Goal: Communication & Community: Answer question/provide support

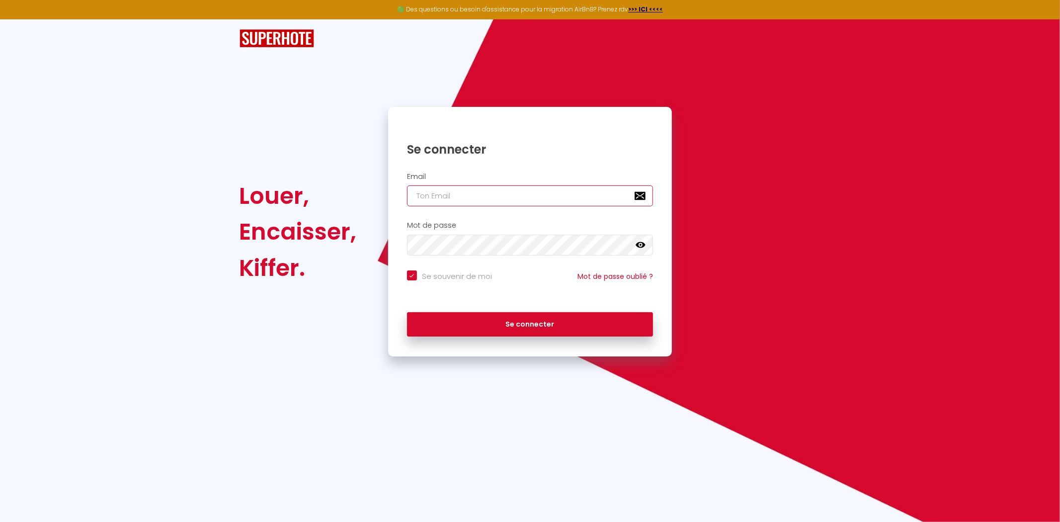
click at [458, 191] on input "email" at bounding box center [530, 195] width 246 height 21
type input "[EMAIL_ADDRESS][DOMAIN_NAME]"
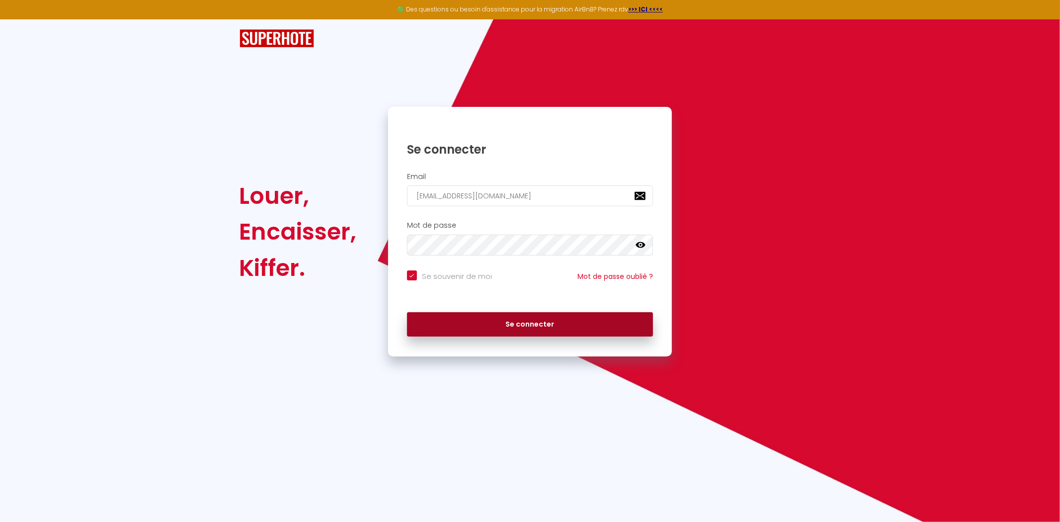
click at [560, 328] on button "Se connecter" at bounding box center [530, 324] width 246 height 25
checkbox input "true"
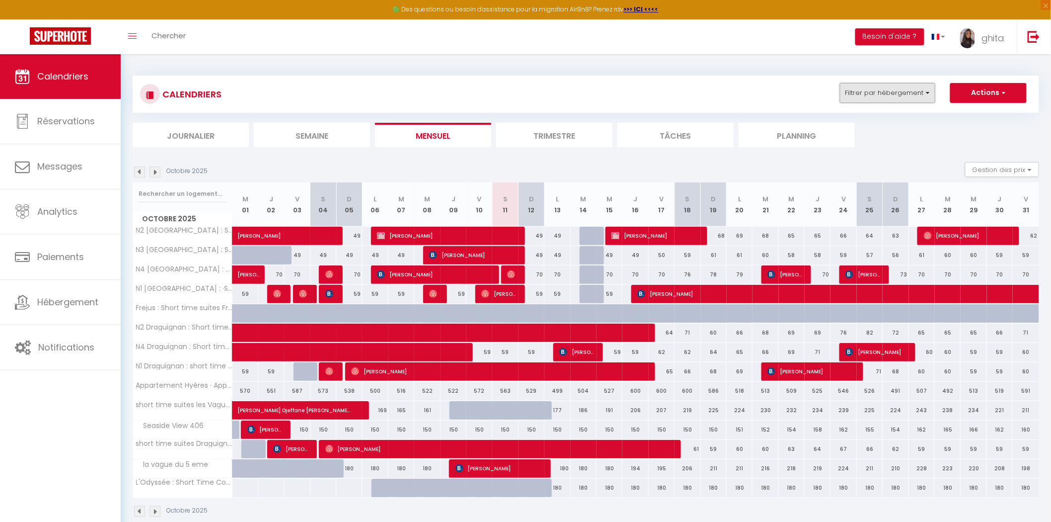
click at [903, 83] on button "Filtrer par hébergement" at bounding box center [887, 93] width 95 height 20
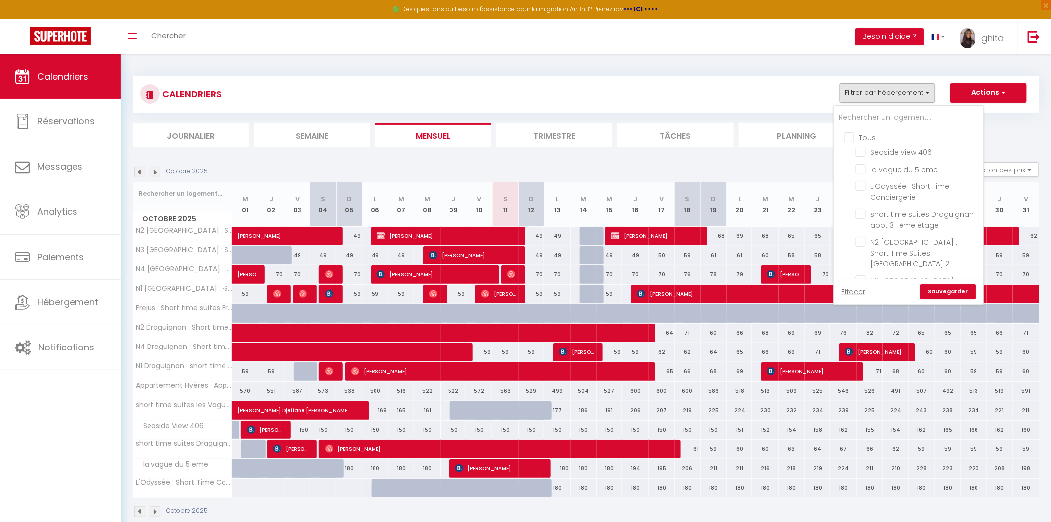
click at [848, 141] on input "Tous" at bounding box center [919, 137] width 149 height 10
checkbox input "true"
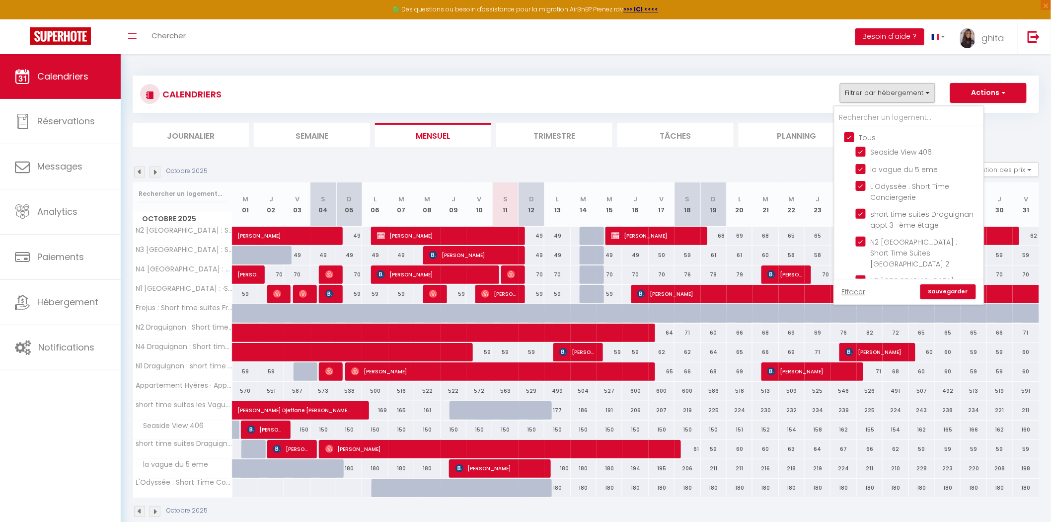
checkbox input "true"
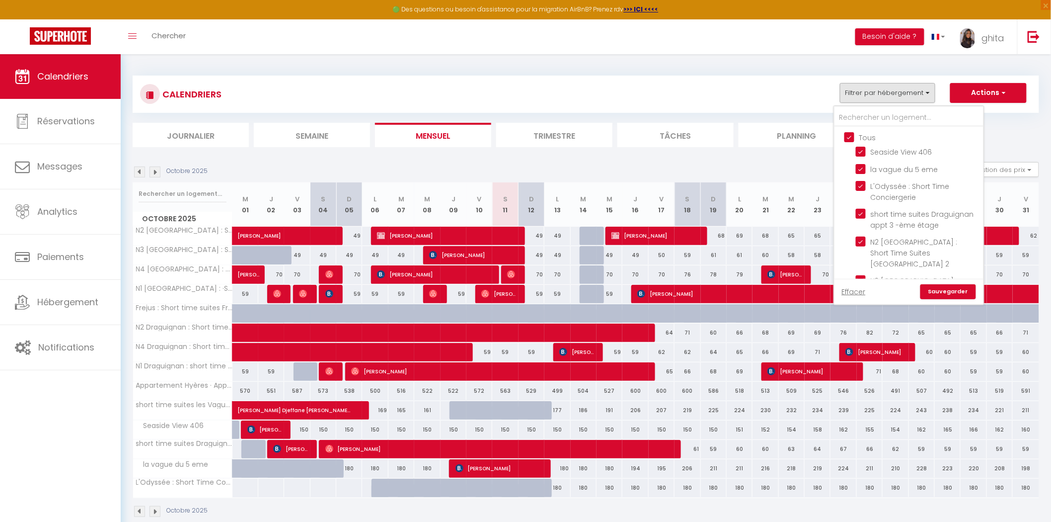
checkbox input "true"
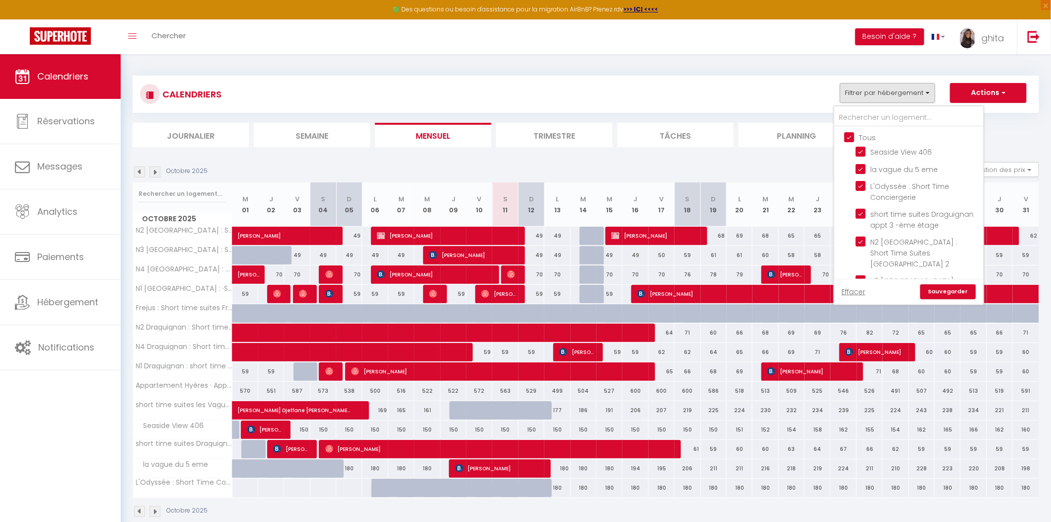
checkbox input "true"
click at [955, 302] on div "Effacer Sauvegarder" at bounding box center [909, 291] width 149 height 25
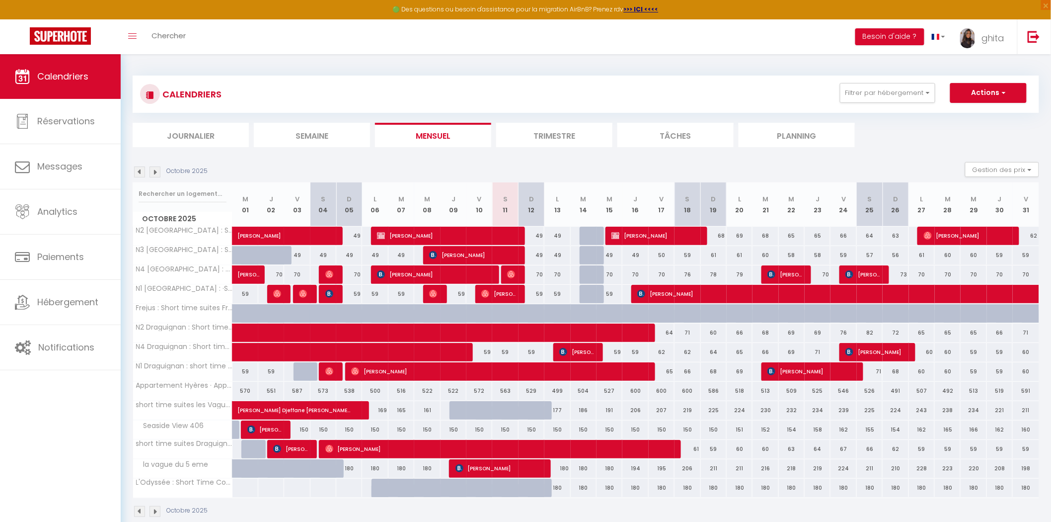
click at [916, 81] on div "CALENDRIERS Filtrer par hébergement Tous Seaside View 406 la vague du 5 eme L'O…" at bounding box center [586, 94] width 907 height 37
click at [909, 97] on button "Filtrer par hébergement" at bounding box center [887, 93] width 95 height 20
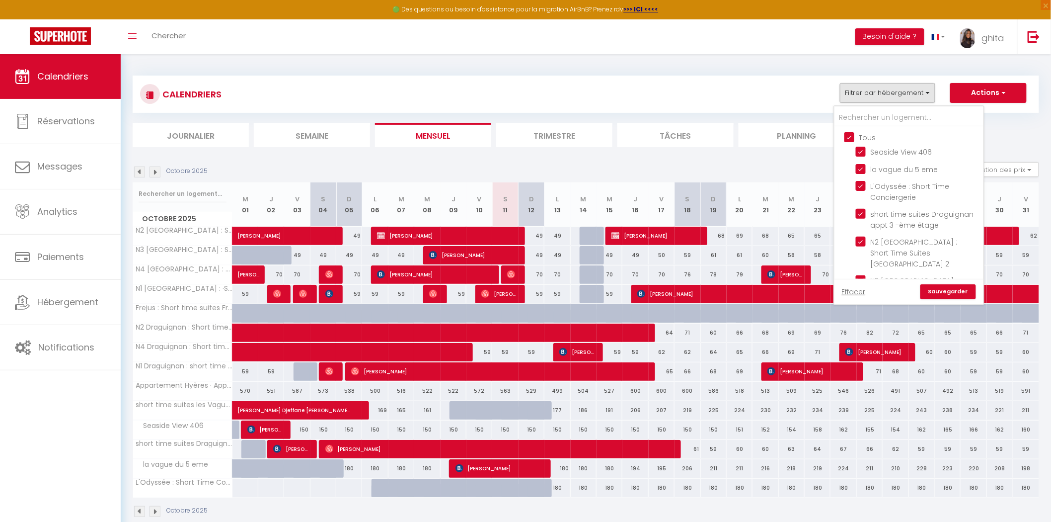
click at [947, 290] on link "Sauvegarder" at bounding box center [949, 291] width 56 height 15
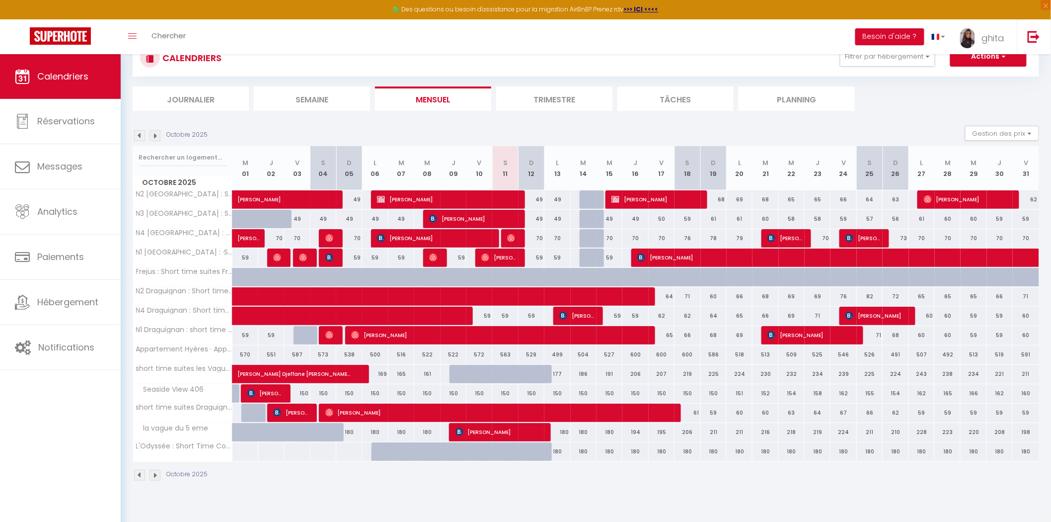
scroll to position [54, 0]
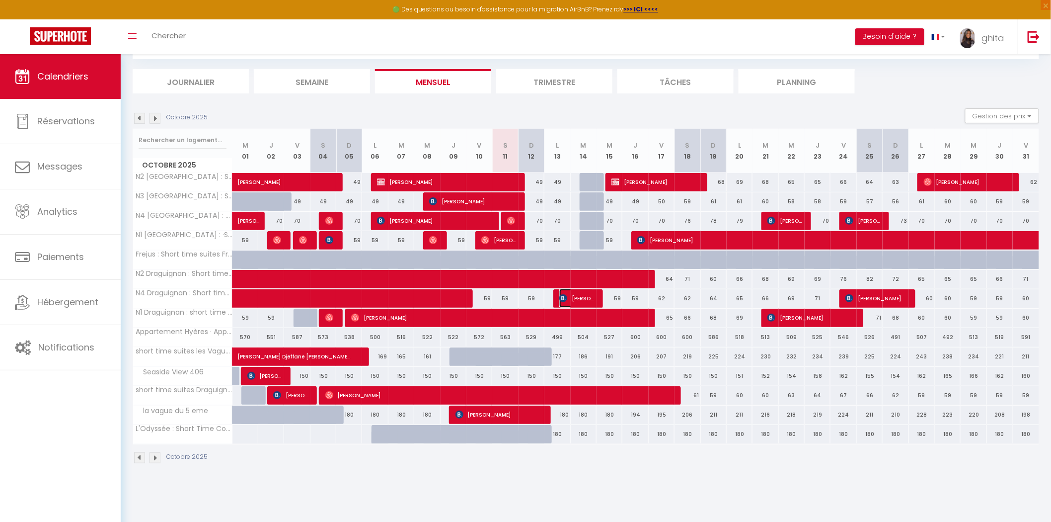
click at [580, 295] on span "[PERSON_NAME]" at bounding box center [577, 298] width 34 height 19
select select "OK"
select select "KO"
select select "0"
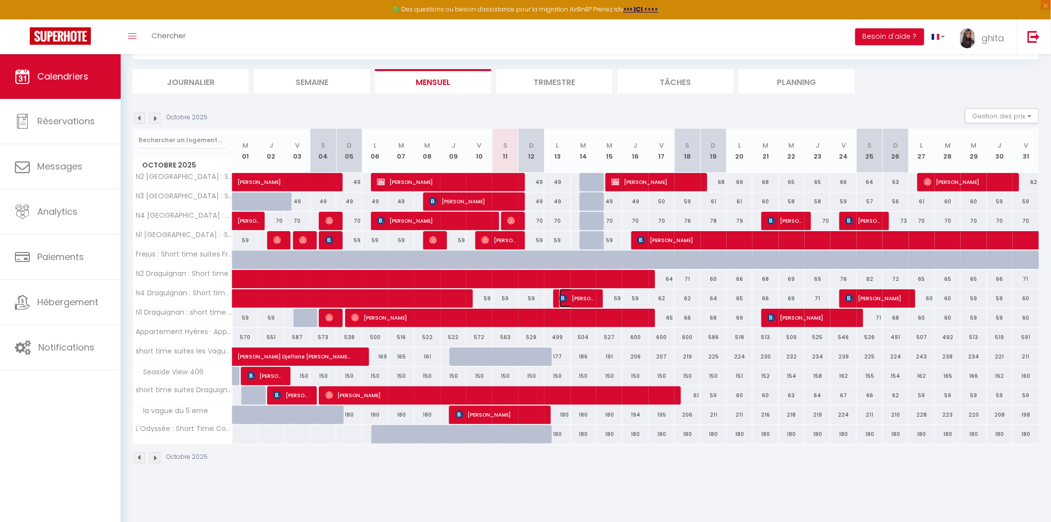
select select "1"
select select
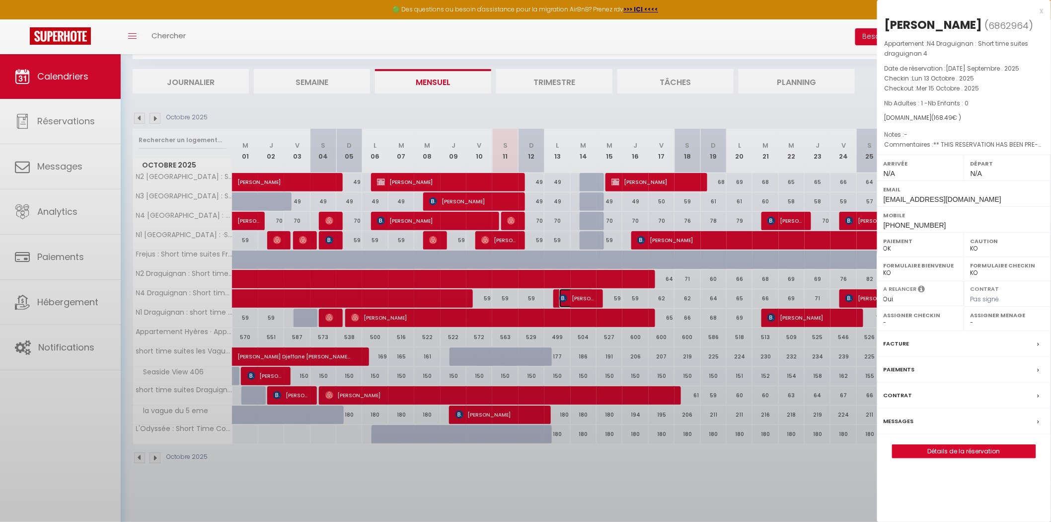
select select "48436"
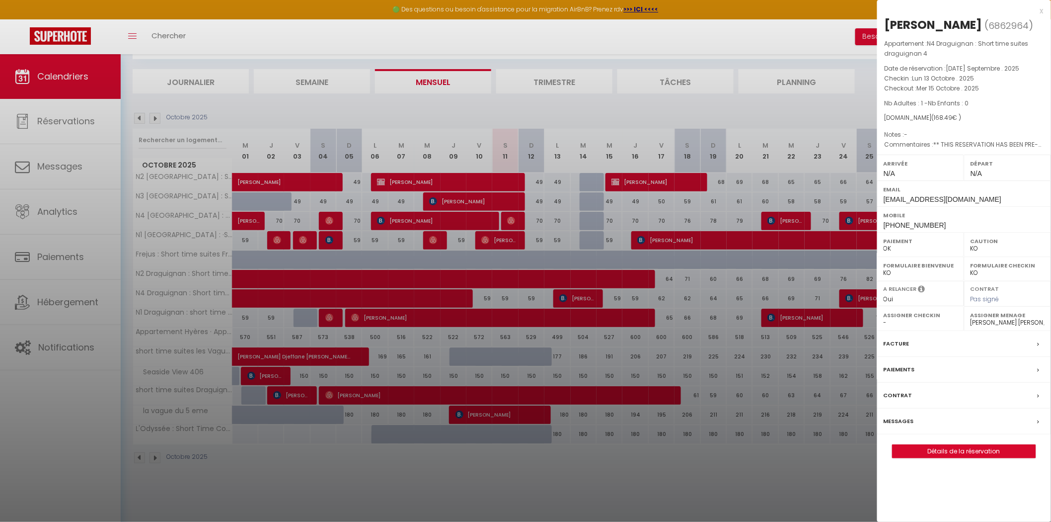
click at [920, 417] on div "Messages" at bounding box center [965, 421] width 174 height 26
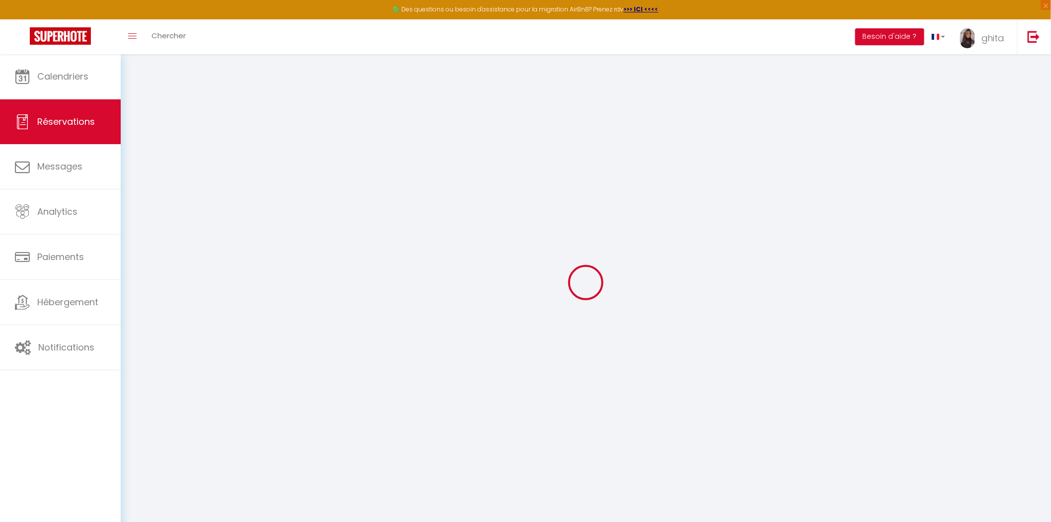
select select
checkbox input "false"
type textarea "** THIS RESERVATION HAS BEEN PRE-PAID ** BOOKING NOTE : Payment charge is EUR 2…"
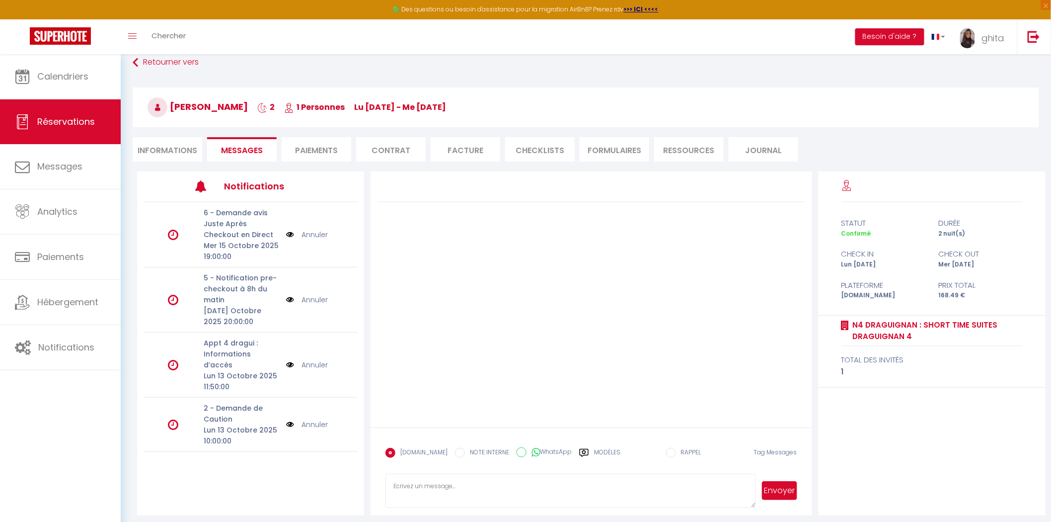
scroll to position [54, 0]
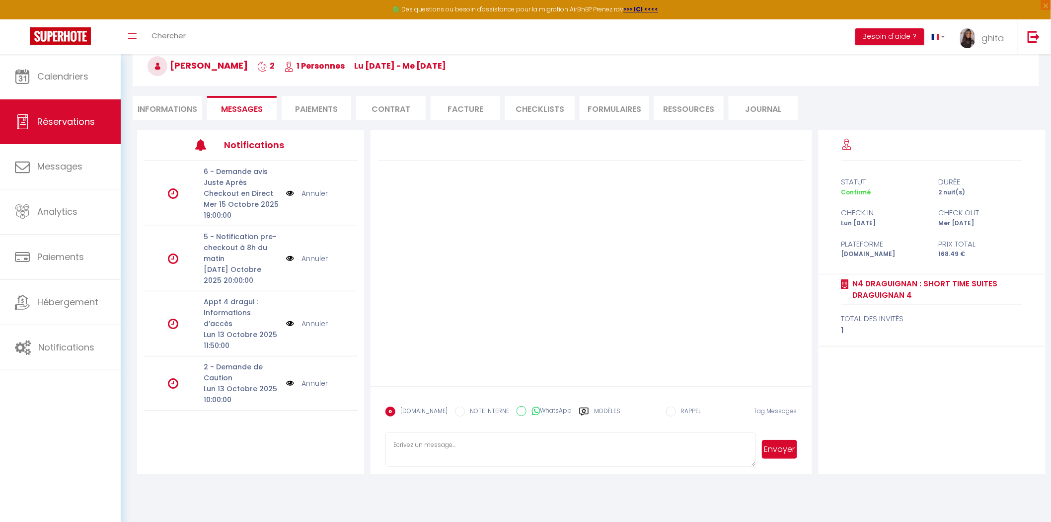
drag, startPoint x: 236, startPoint y: 386, endPoint x: 221, endPoint y: 388, distance: 15.0
click at [235, 387] on p "Lun 13 Octobre 2025 10:00:00" at bounding box center [242, 394] width 76 height 22
click at [232, 381] on p "2 - Demande de Caution" at bounding box center [242, 372] width 76 height 22
click at [286, 381] on img at bounding box center [290, 383] width 8 height 11
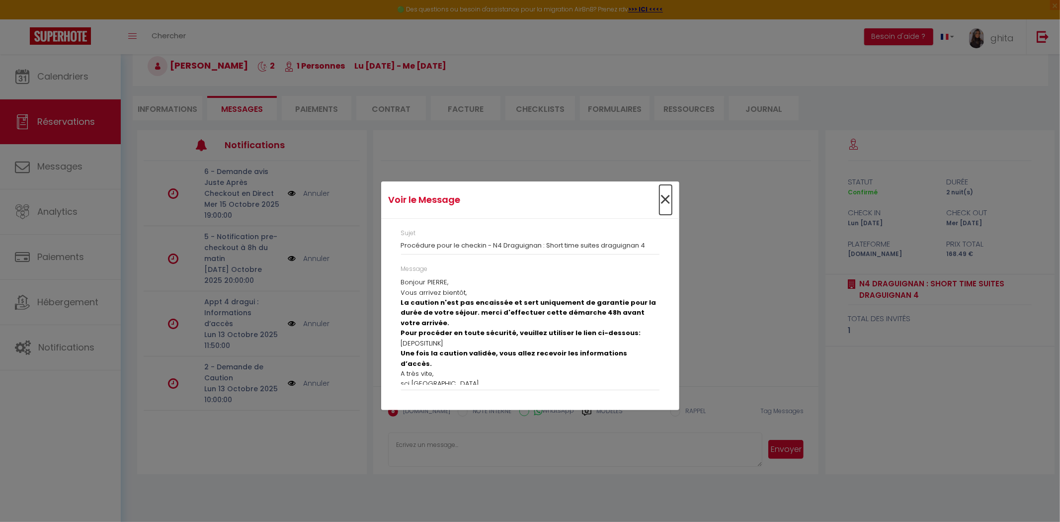
click at [668, 194] on span "×" at bounding box center [665, 200] width 12 height 30
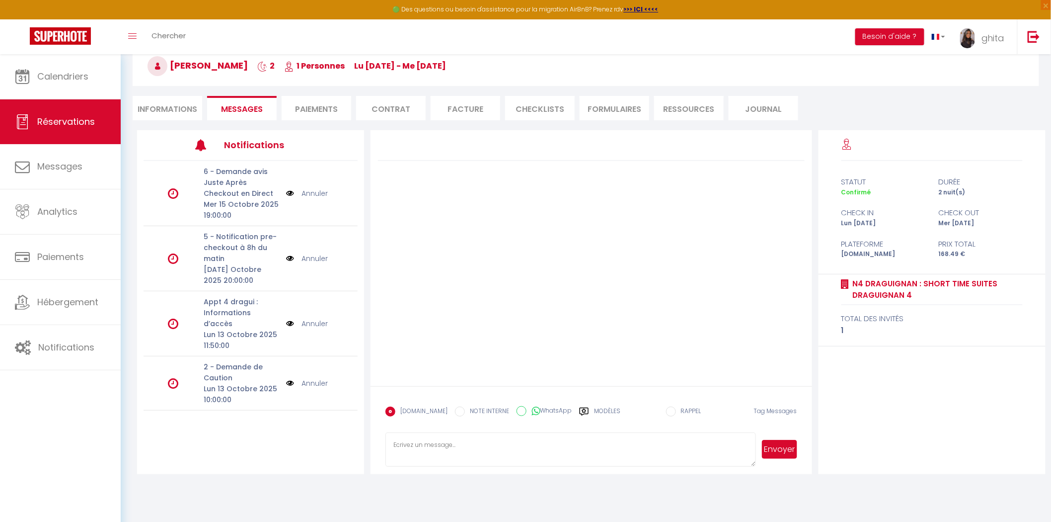
click at [581, 408] on icon at bounding box center [584, 411] width 10 height 10
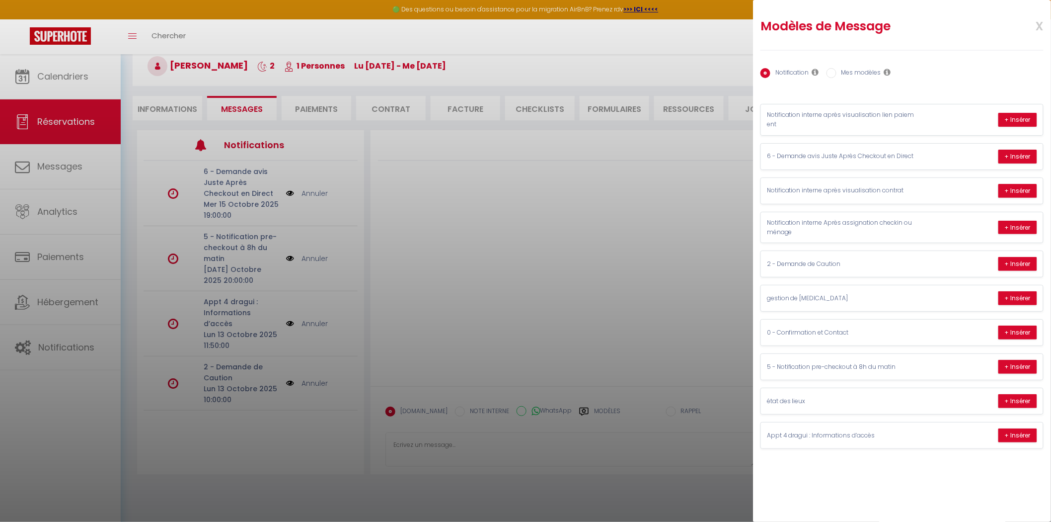
click at [852, 72] on label "Mes modèles" at bounding box center [859, 73] width 45 height 11
click at [837, 72] on input "Mes modèles" at bounding box center [832, 73] width 10 height 10
radio input "true"
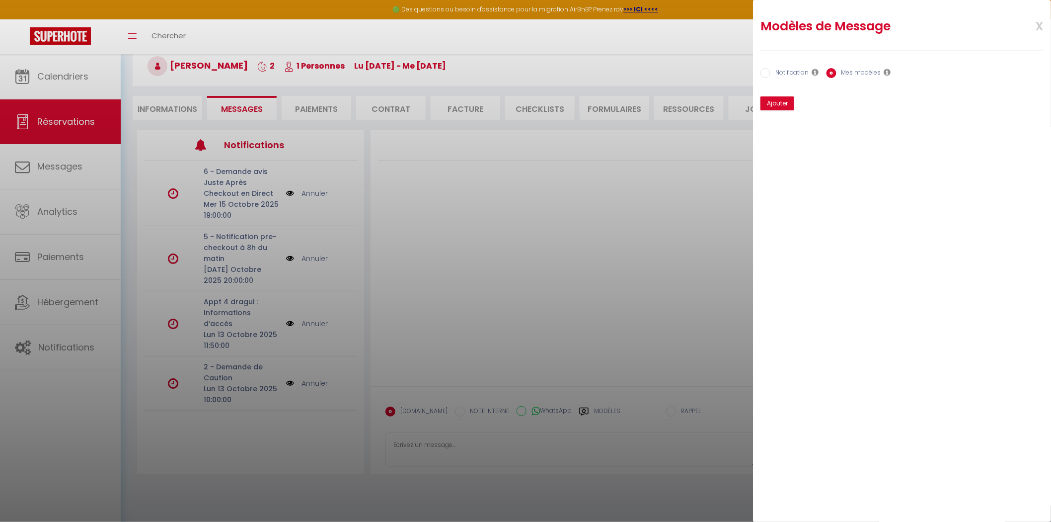
click at [772, 72] on label "Notification" at bounding box center [790, 73] width 39 height 11
click at [771, 72] on input "Notification" at bounding box center [766, 73] width 10 height 10
radio input "true"
radio input "false"
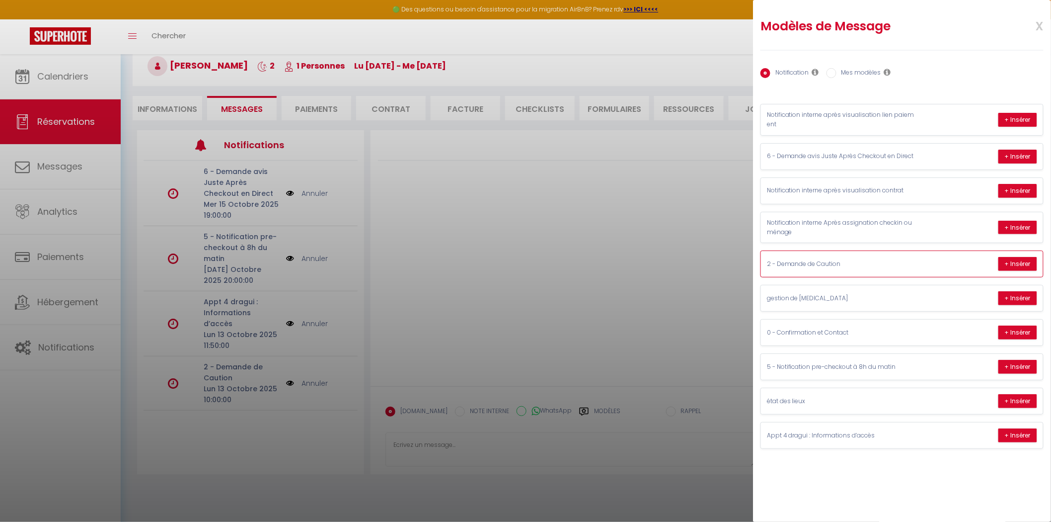
click at [812, 263] on p "2 - Demande de Caution" at bounding box center [841, 263] width 149 height 9
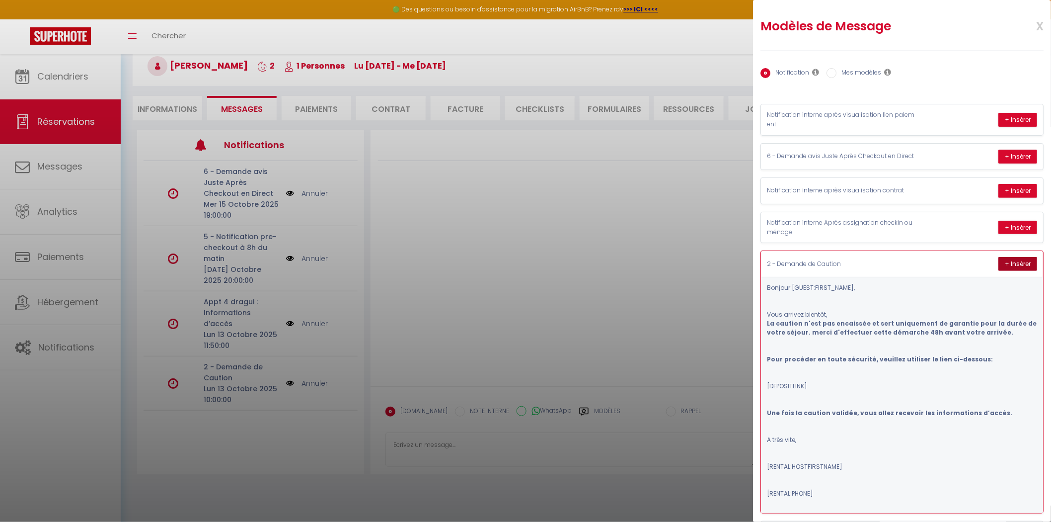
click at [1013, 261] on button "+ Insérer" at bounding box center [1018, 264] width 39 height 14
type textarea "Bonjour PIERRE, Vous arrivez bientôt, La caution n'est pas encaissée et sert un…"
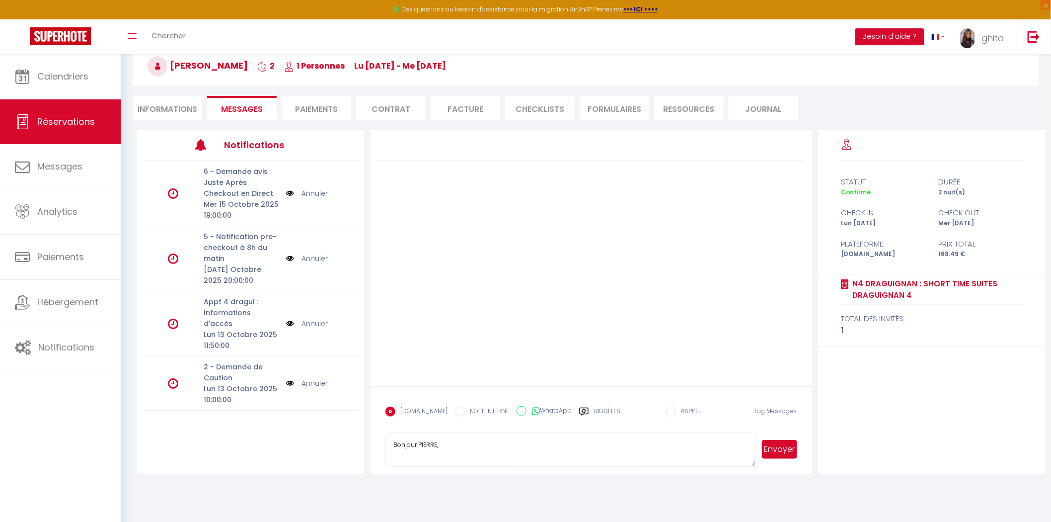
click at [782, 446] on button "Envoyer" at bounding box center [779, 449] width 35 height 19
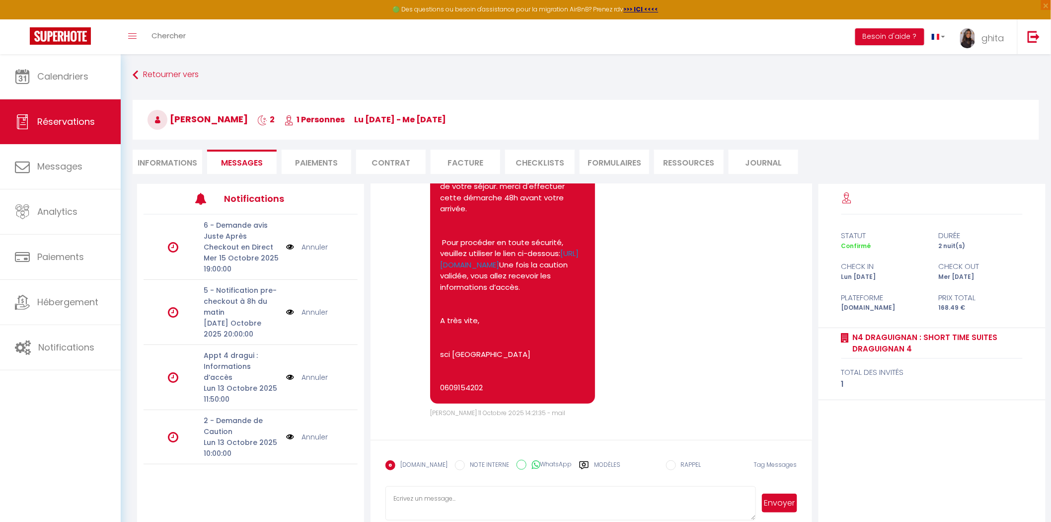
scroll to position [0, 0]
